Goal: Register for event/course

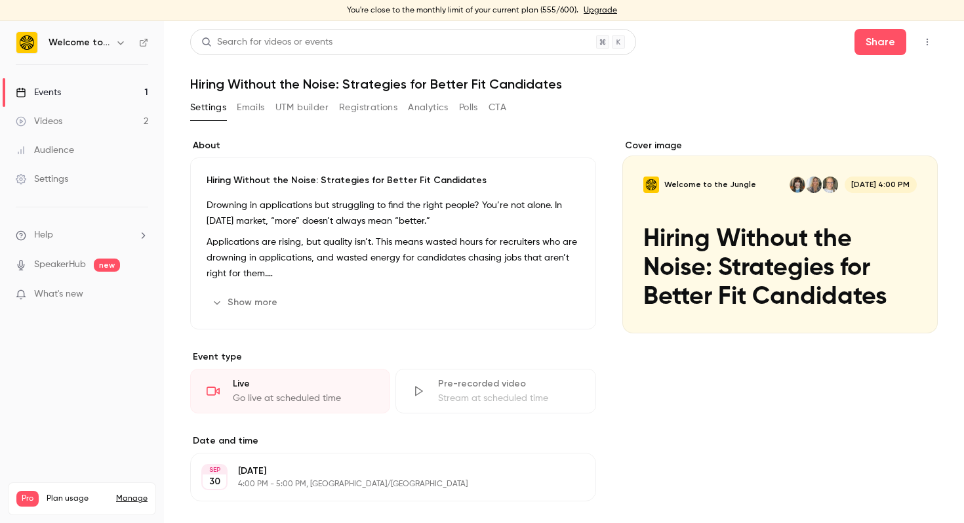
click at [68, 93] on link "Events 1" at bounding box center [82, 92] width 164 height 29
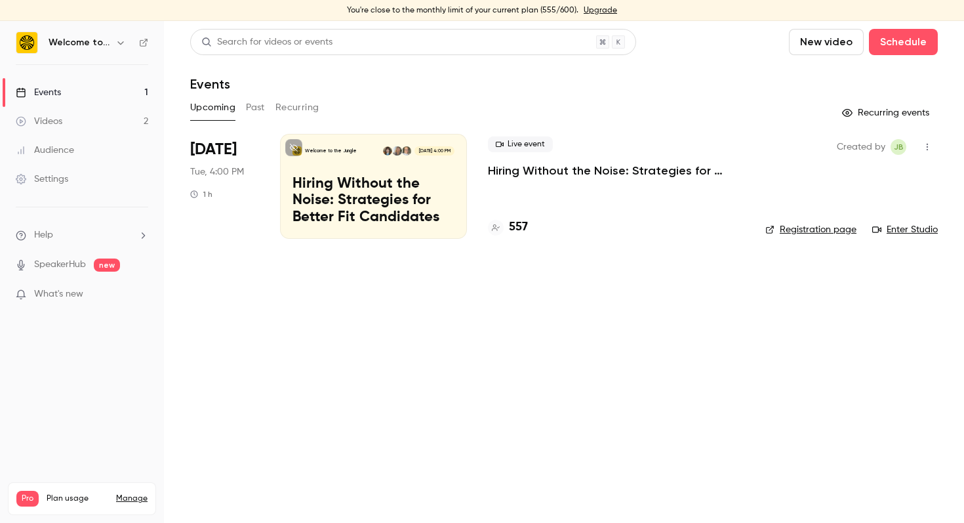
click at [354, 188] on p "Hiring Without the Noise: Strategies for Better Fit Candidates" at bounding box center [374, 201] width 162 height 51
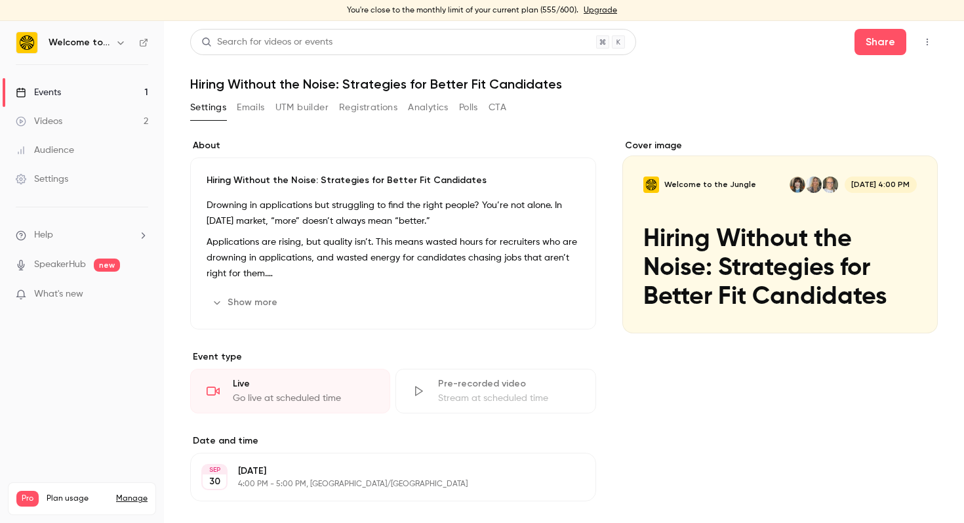
click at [924, 41] on icon "button" at bounding box center [927, 41] width 10 height 9
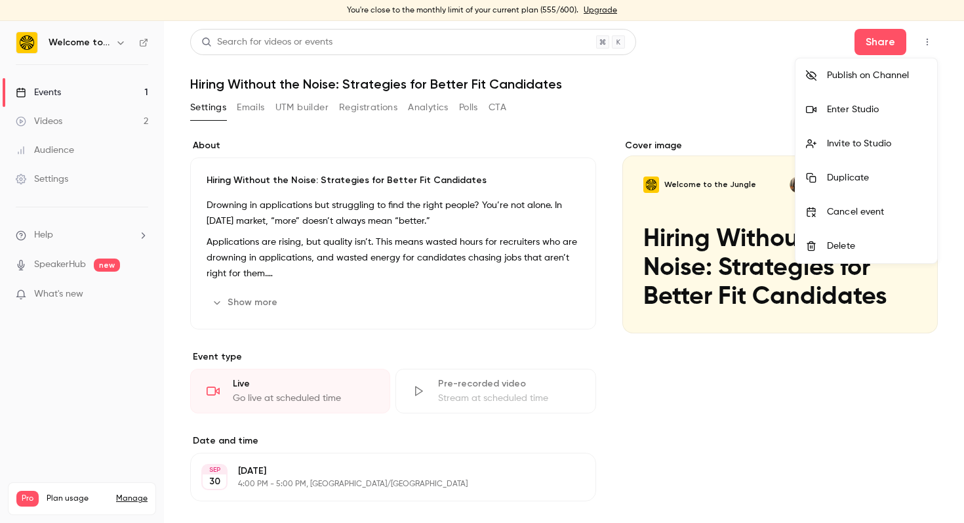
click at [894, 104] on div "Enter Studio" at bounding box center [877, 109] width 100 height 13
